Goal: Navigation & Orientation: Find specific page/section

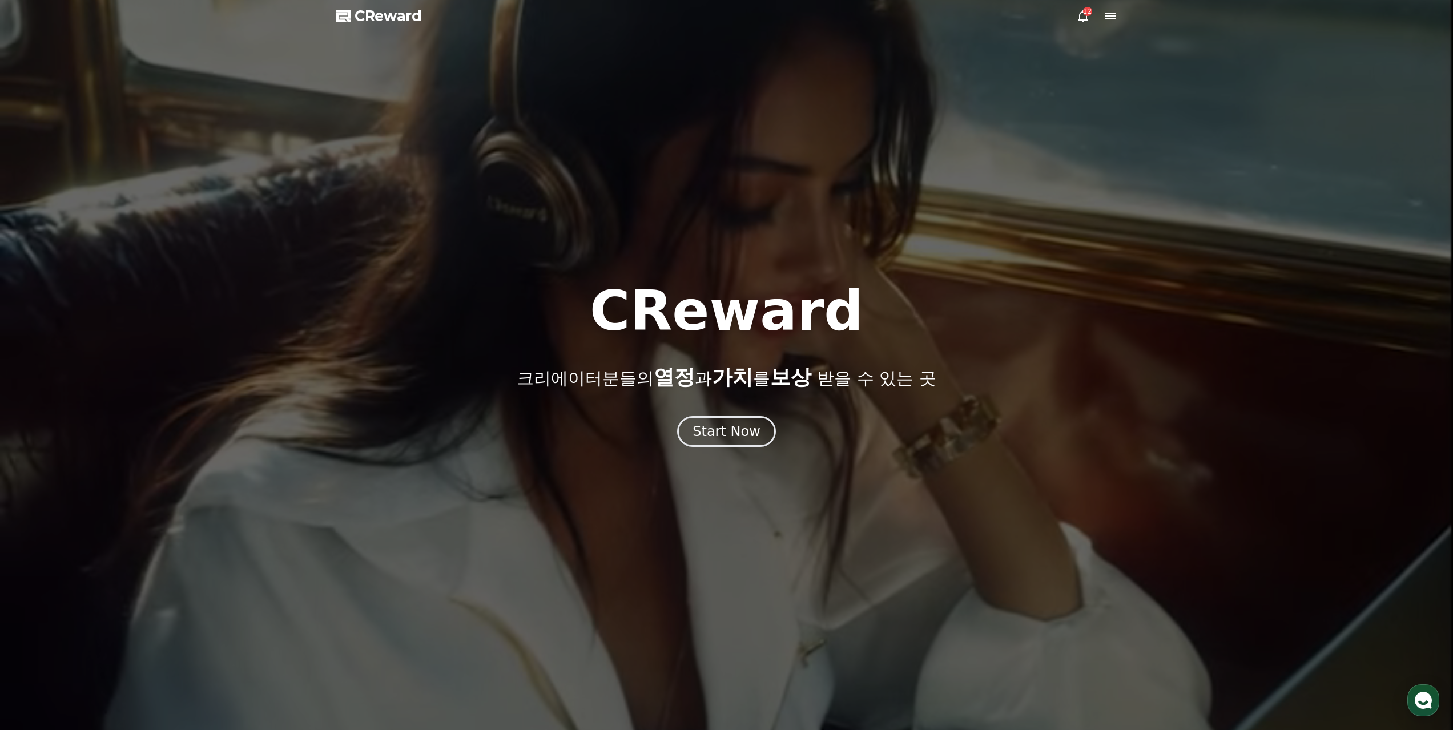
click at [708, 401] on div "CReward 크리에이터분들의 열정 과 가치 를 보상 받을 수 있는 곳 Start Now" at bounding box center [726, 365] width 1453 height 163
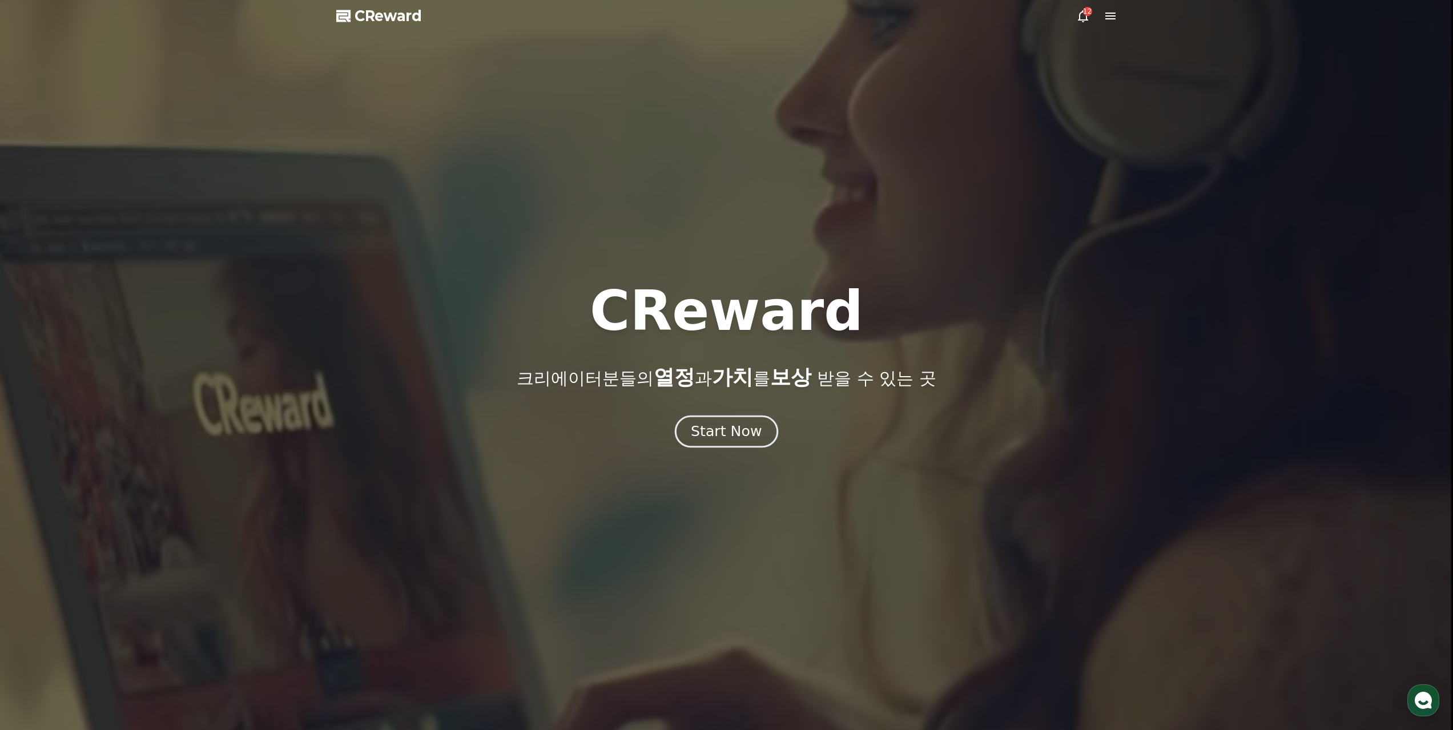
click at [726, 424] on div "Start Now" at bounding box center [726, 431] width 71 height 19
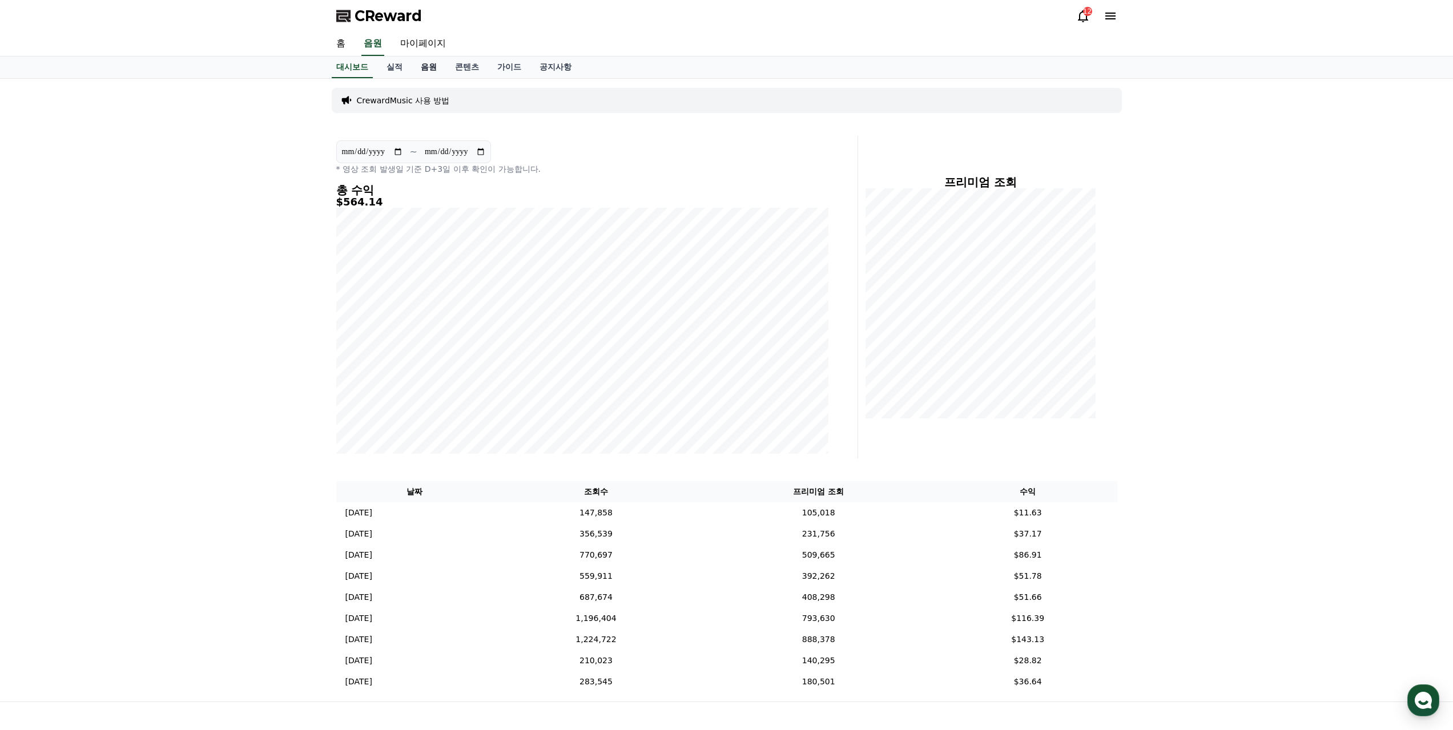
click at [421, 58] on link "음원" at bounding box center [429, 68] width 34 height 22
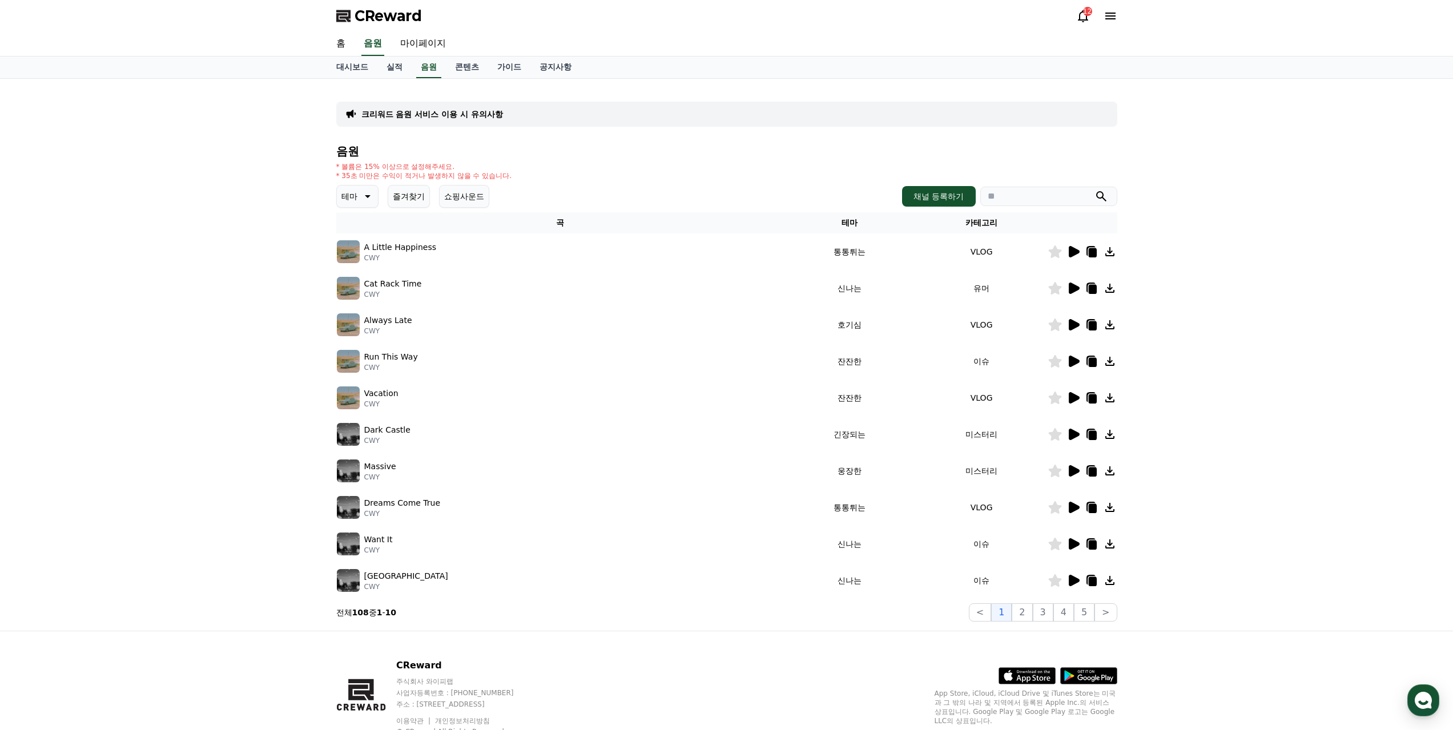
click at [1073, 392] on icon at bounding box center [1074, 397] width 11 height 11
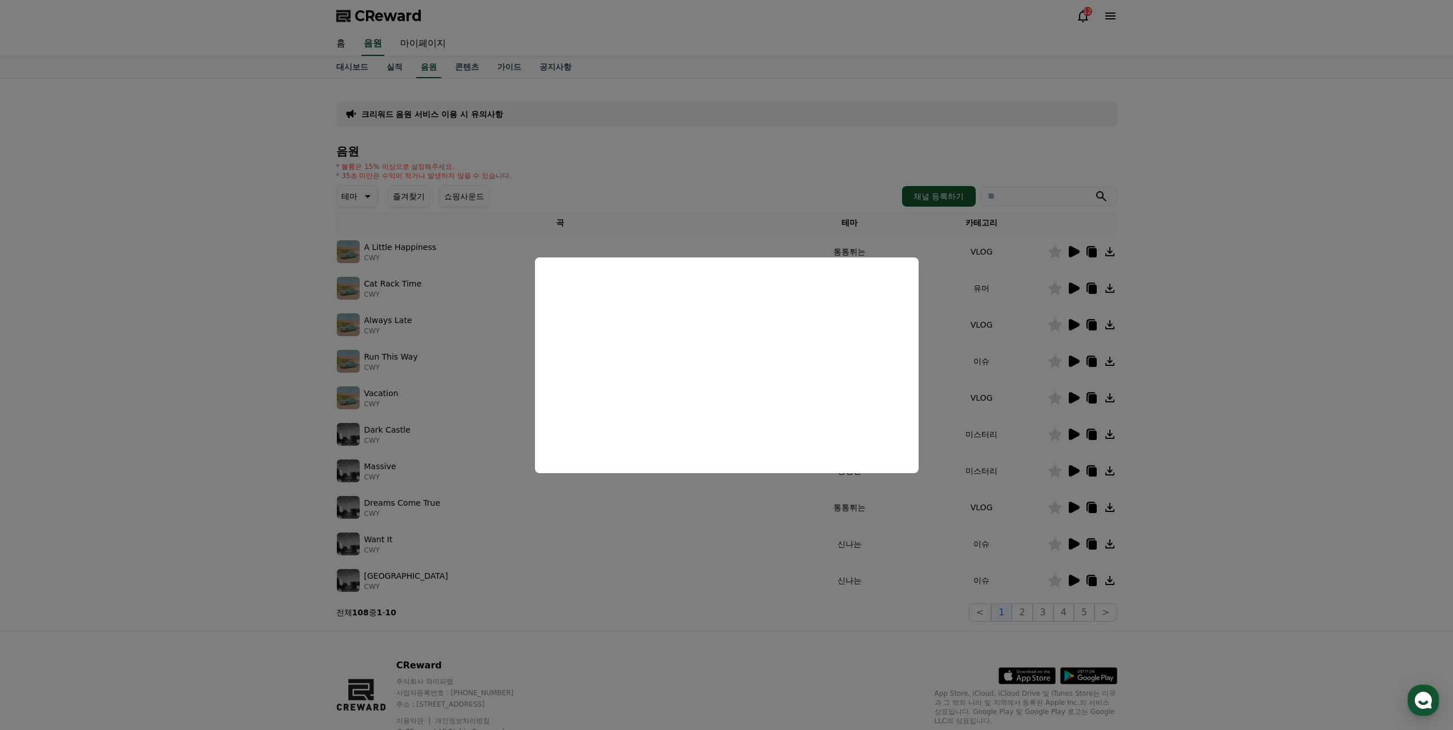
click at [268, 417] on button "close modal" at bounding box center [726, 365] width 1453 height 730
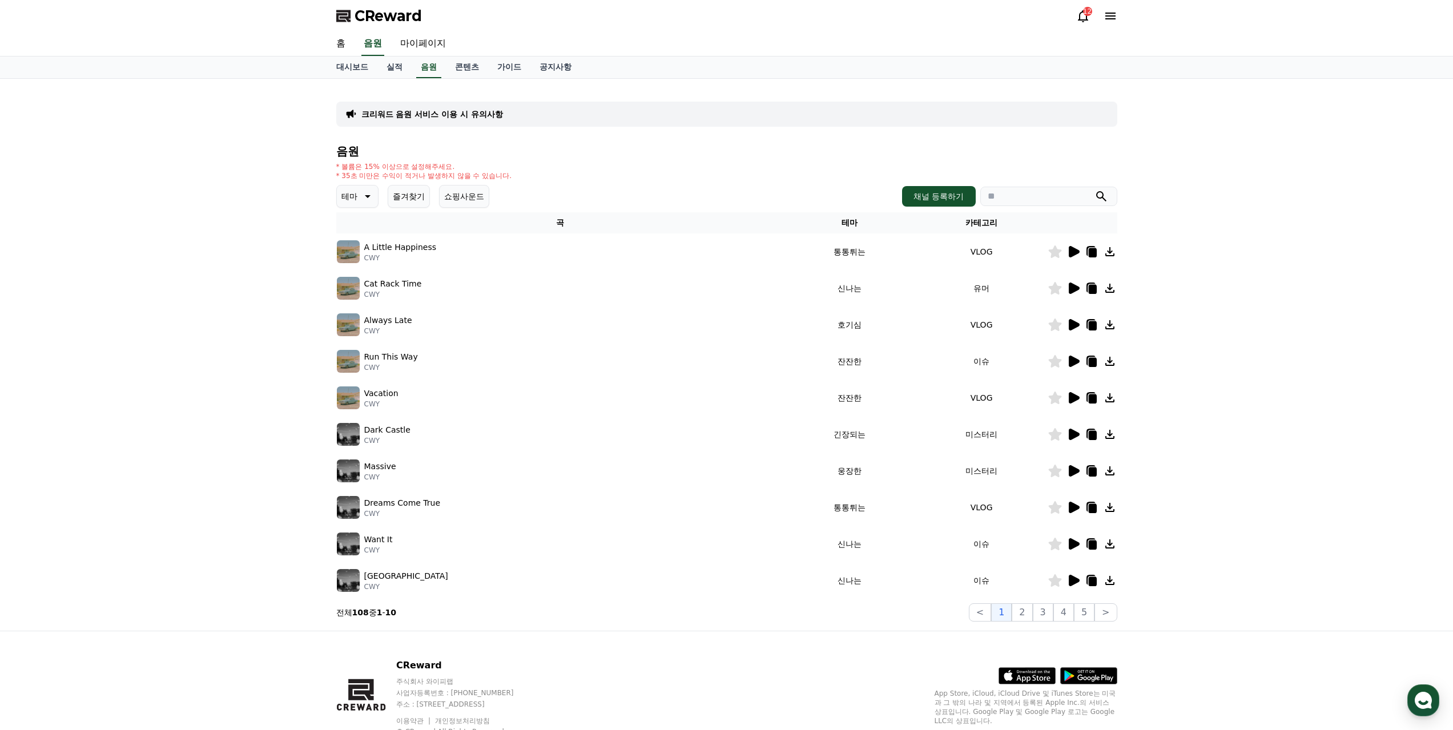
click at [1073, 356] on icon at bounding box center [1074, 361] width 11 height 11
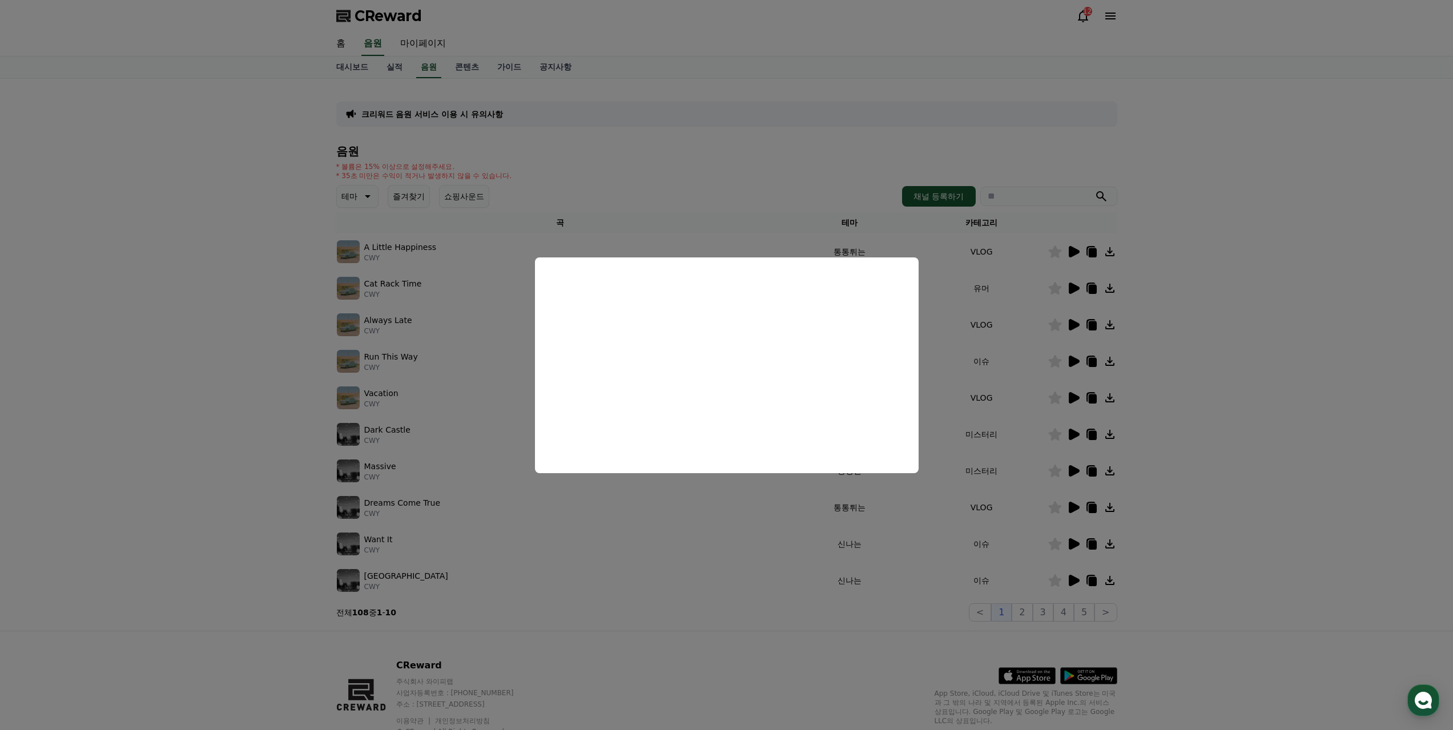
click at [1061, 288] on button "close modal" at bounding box center [726, 365] width 1453 height 730
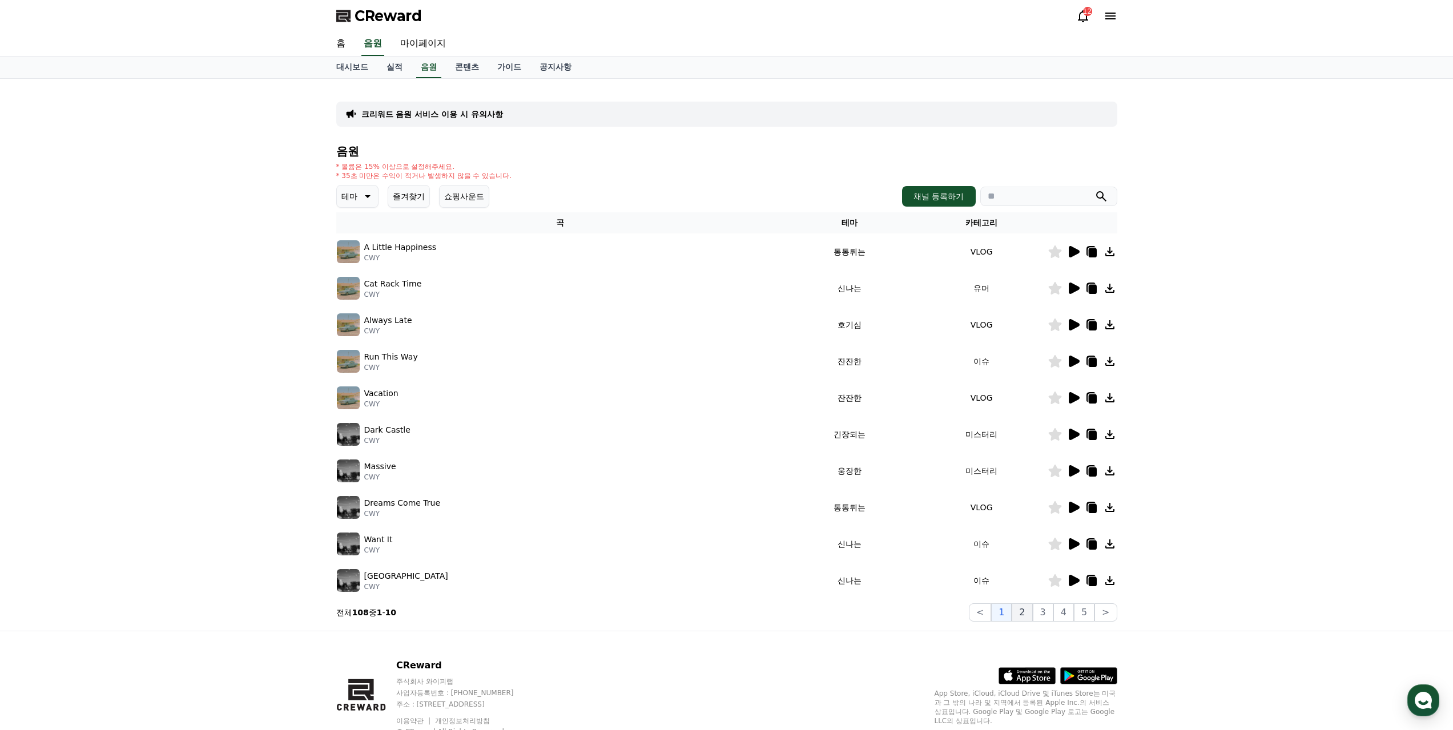
click at [1032, 603] on button "2" at bounding box center [1022, 612] width 21 height 18
